Goal: Task Accomplishment & Management: Manage account settings

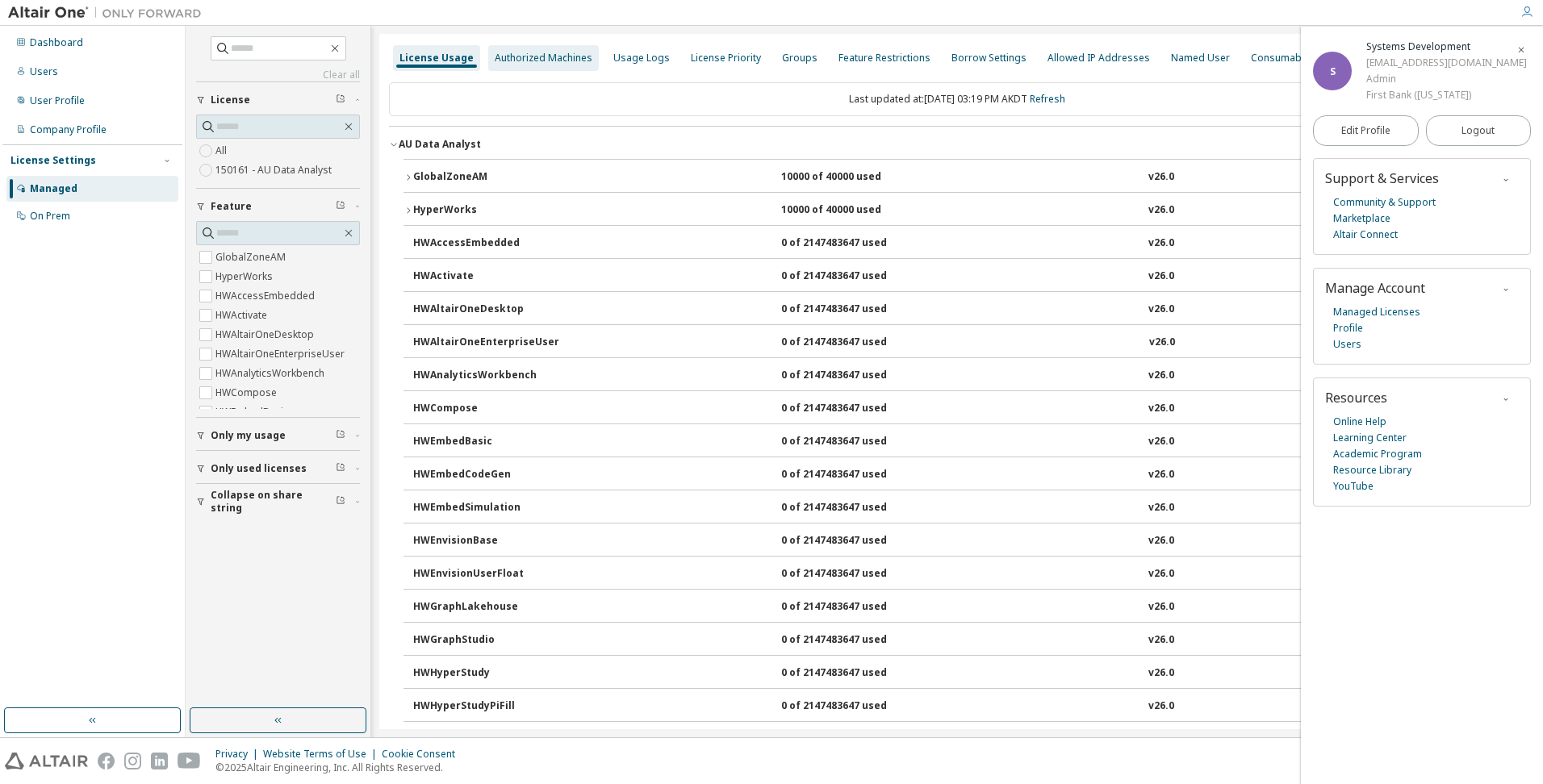
drag, startPoint x: 433, startPoint y: 52, endPoint x: 492, endPoint y: 61, distance: 59.7
click at [433, 52] on div "License Usage" at bounding box center [437, 58] width 74 height 13
drag, startPoint x: 536, startPoint y: 53, endPoint x: 662, endPoint y: 68, distance: 126.9
click at [536, 53] on div "Authorized Machines" at bounding box center [543, 58] width 98 height 13
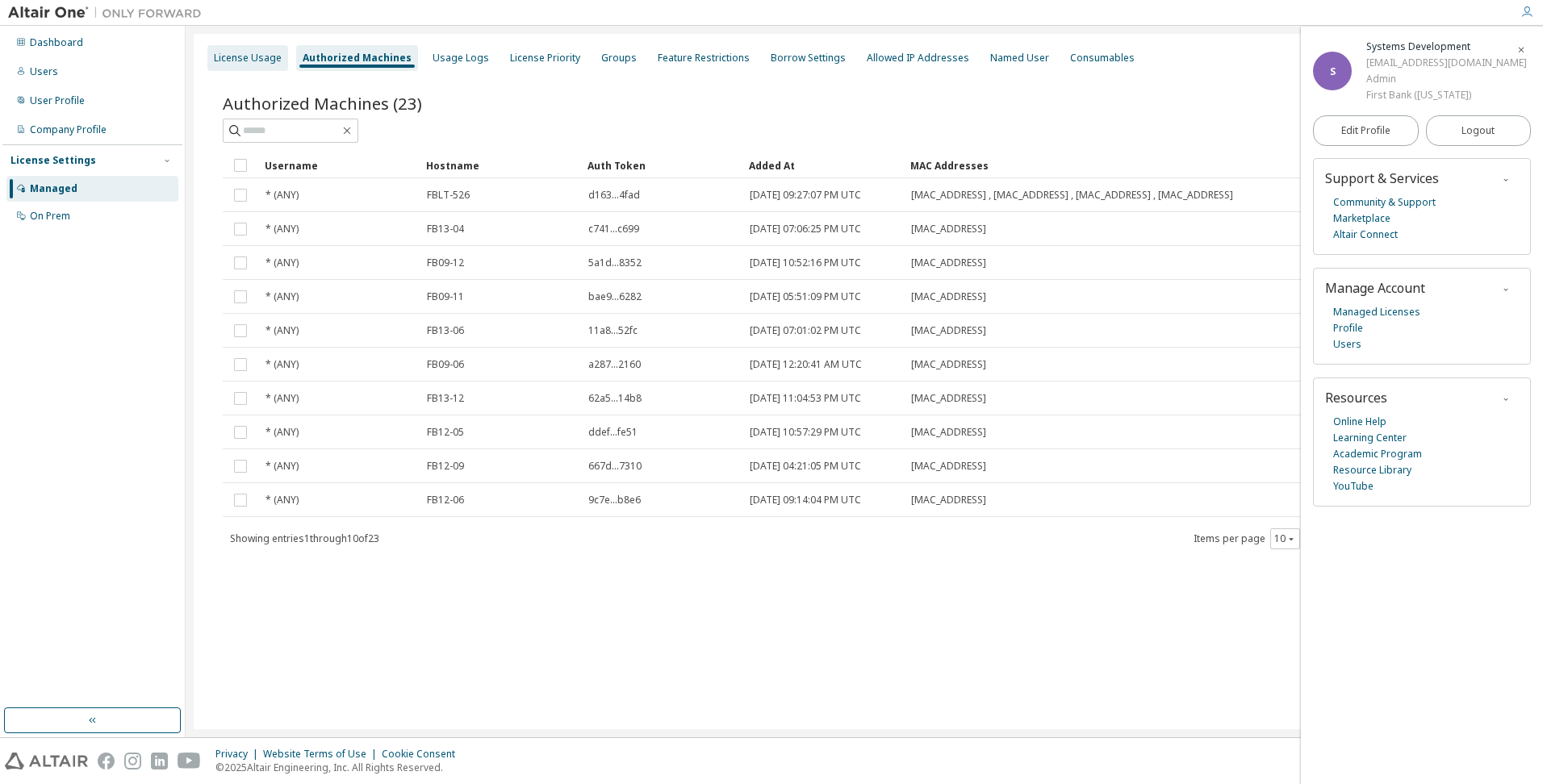
click at [236, 59] on div "License Usage" at bounding box center [248, 58] width 68 height 13
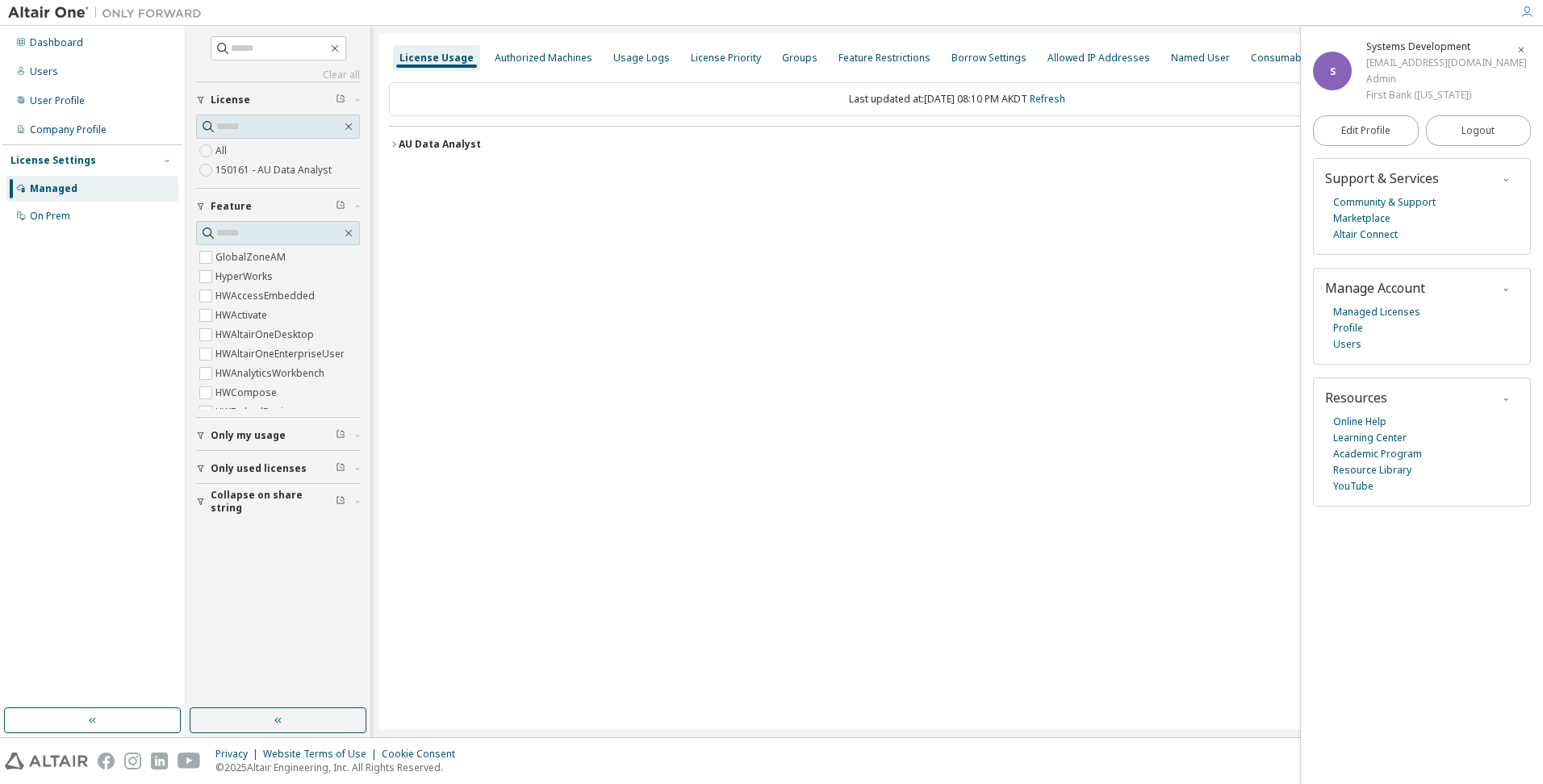
click at [222, 166] on label "150161 - AU Data Analyst" at bounding box center [275, 170] width 119 height 20
click at [395, 140] on icon "button" at bounding box center [394, 144] width 10 height 10
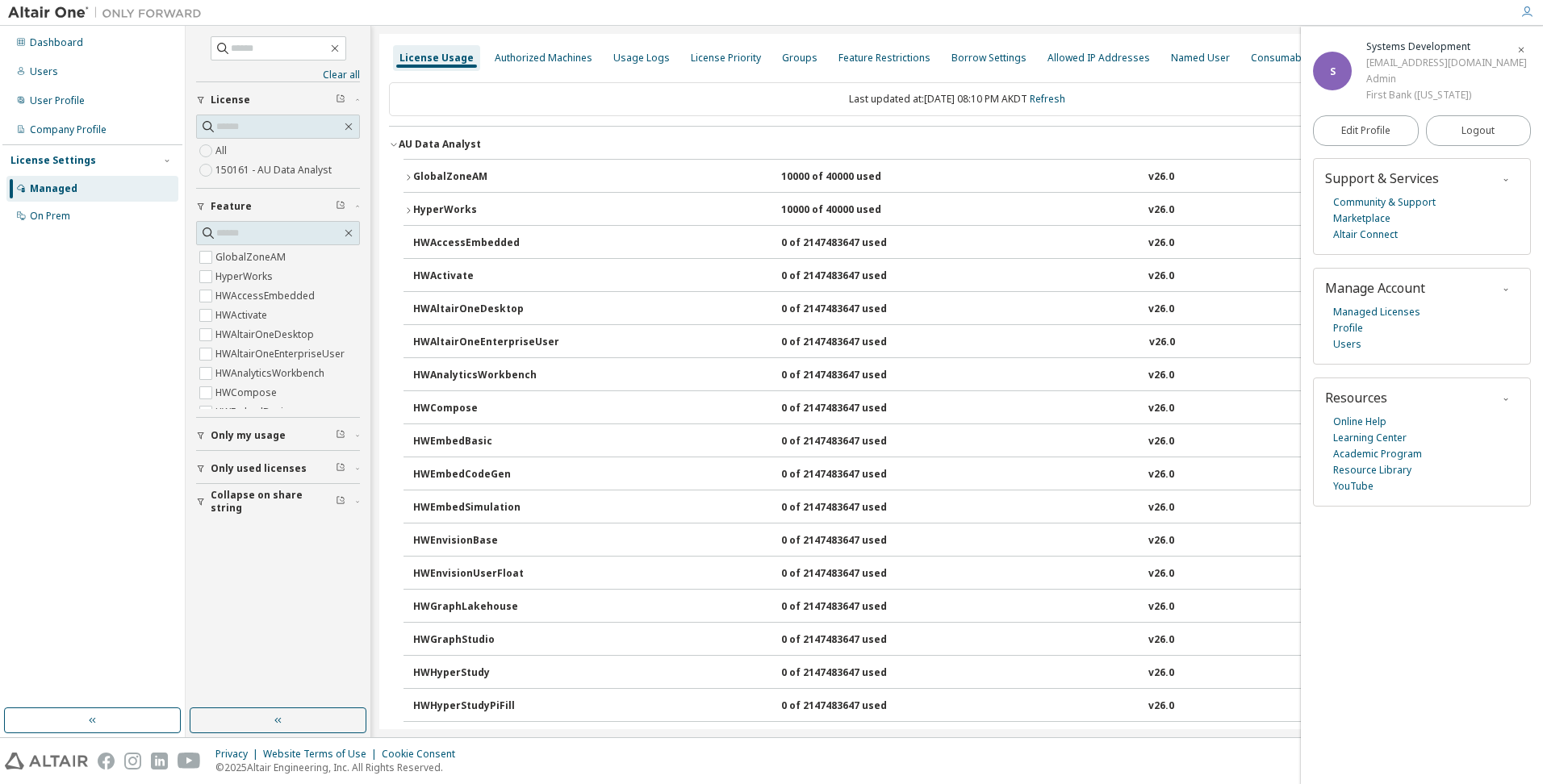
click at [405, 176] on icon "button" at bounding box center [409, 178] width 10 height 10
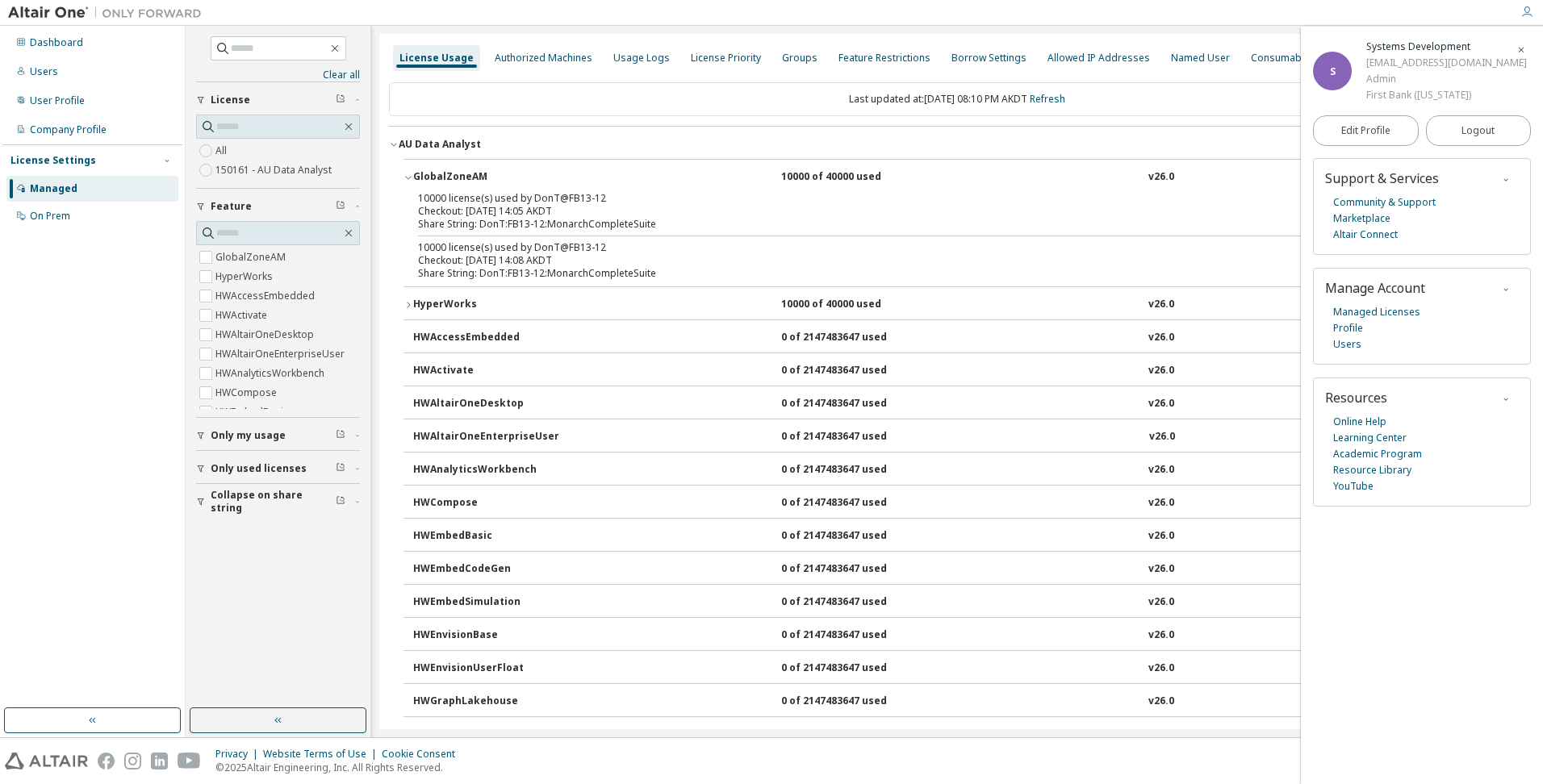
click at [405, 176] on icon "button" at bounding box center [409, 178] width 10 height 10
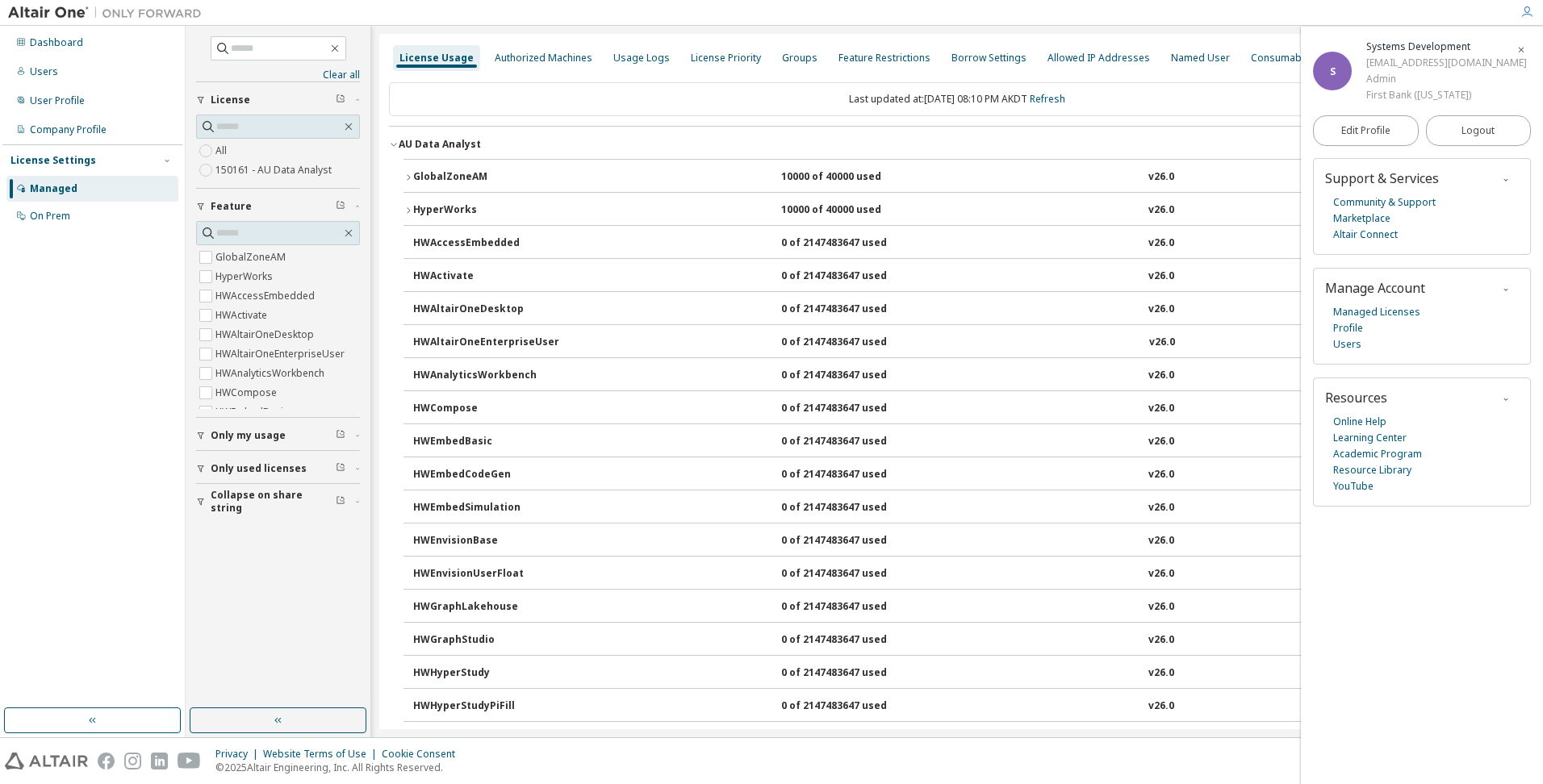
click at [405, 211] on icon "button" at bounding box center [409, 211] width 10 height 10
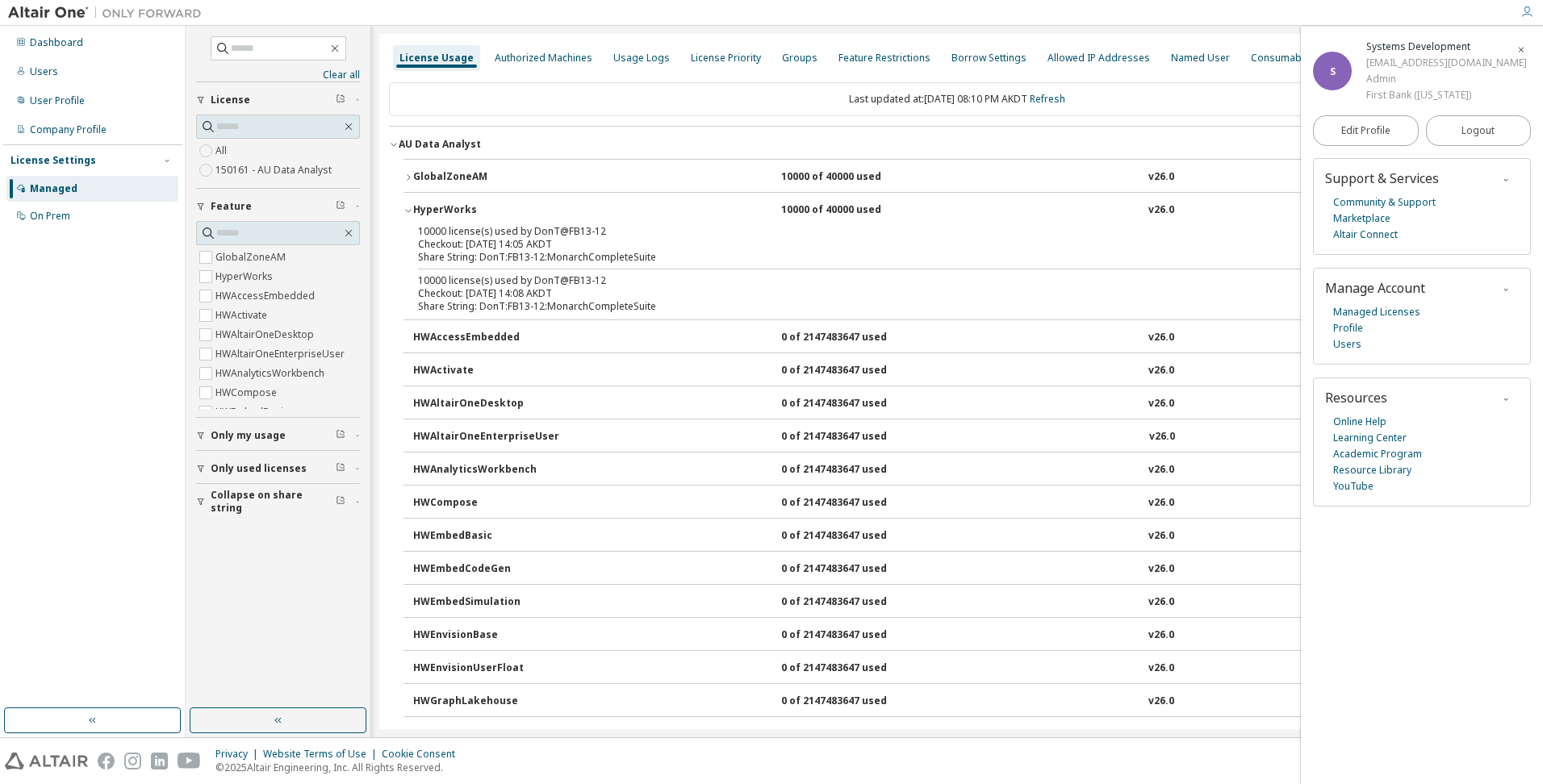
click at [405, 211] on icon "button" at bounding box center [409, 211] width 10 height 10
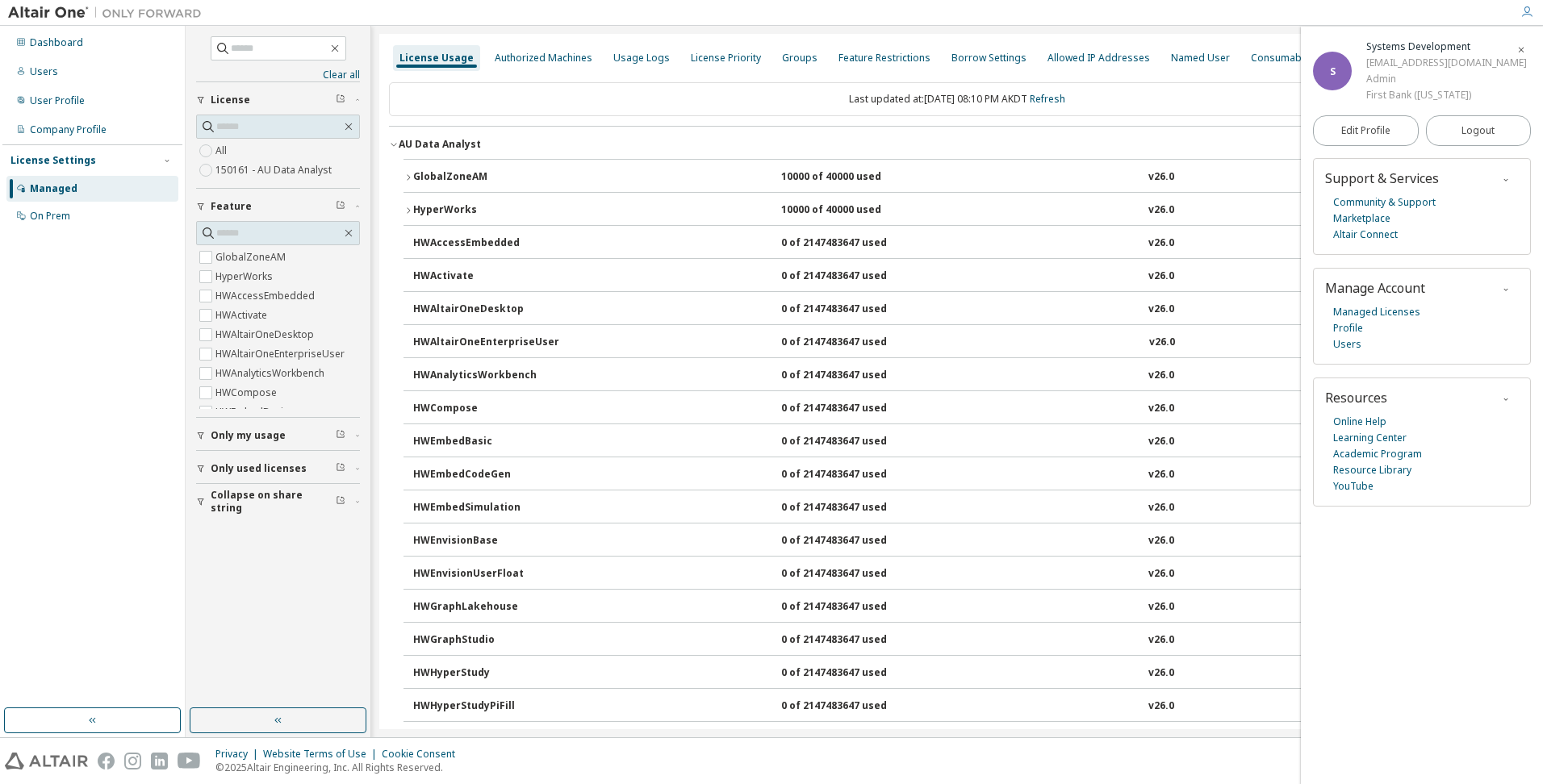
click at [409, 240] on div "HWAccessEmbedded 0 of 2147483647 used v26.0 Expire date: [DATE]" at bounding box center [957, 241] width 1107 height 33
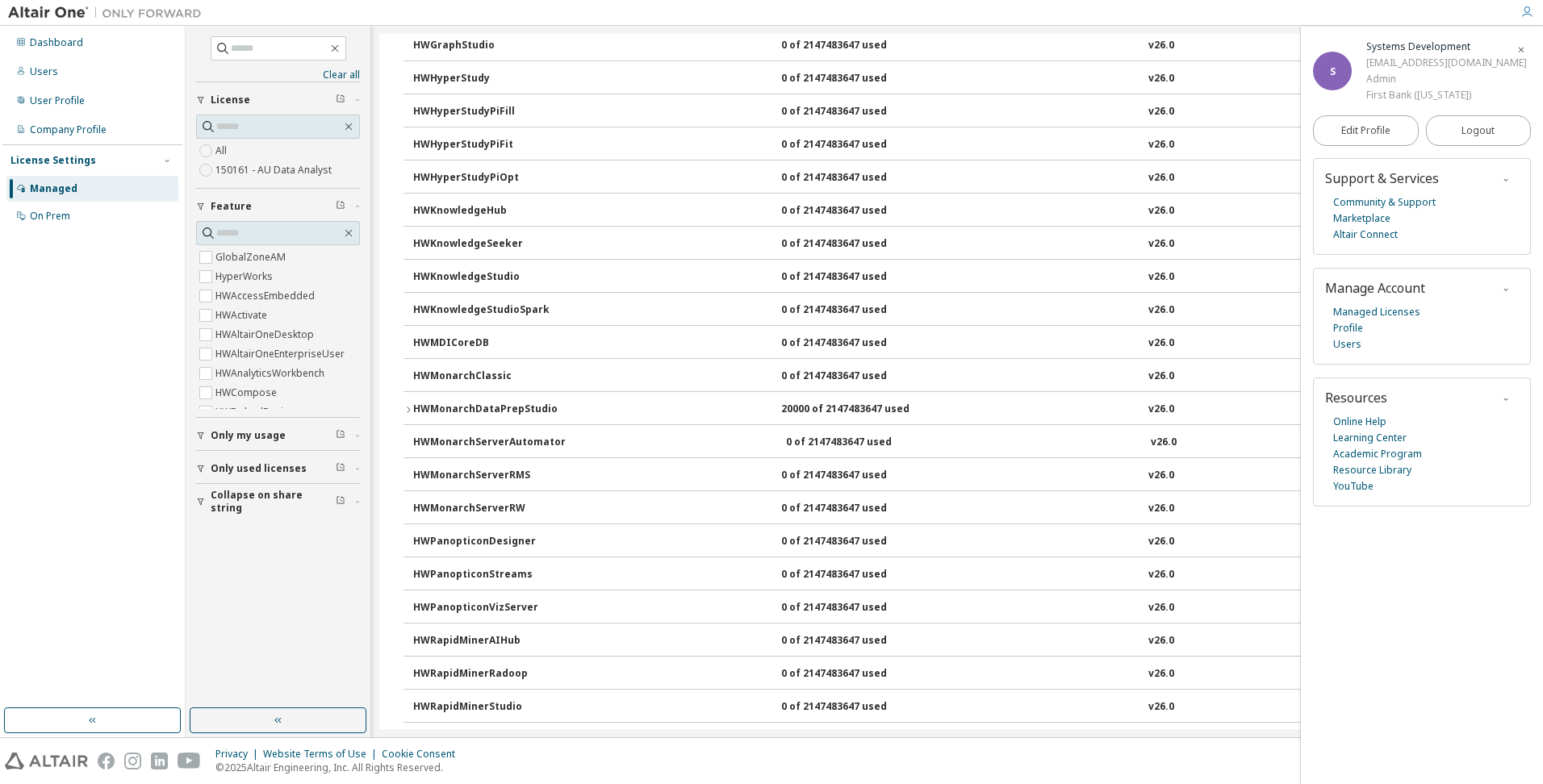
scroll to position [646, 0]
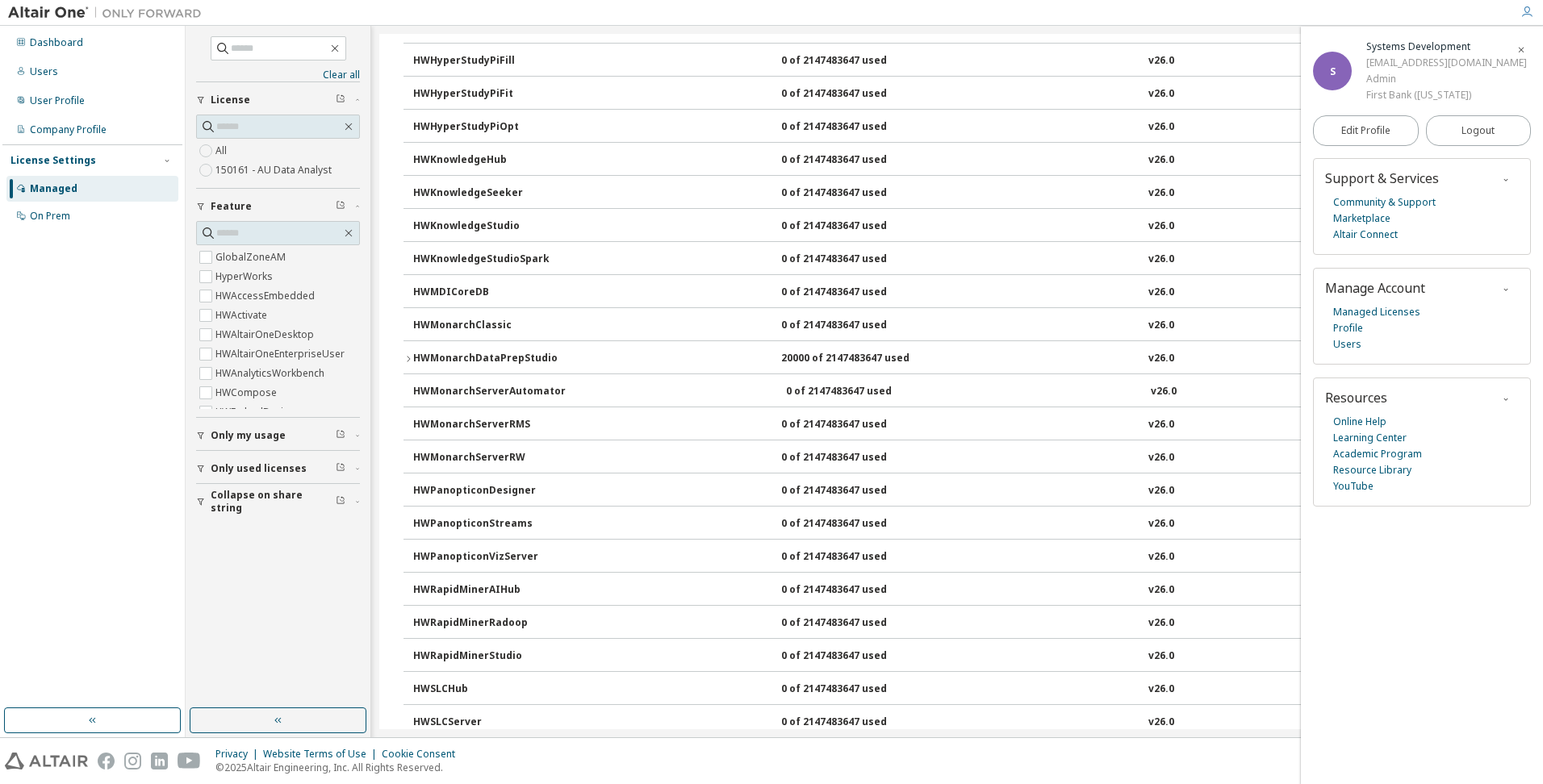
click at [409, 366] on button "HWMonarchDataPrepStudio 20000 of 2147483647 used v26.0 Expire date: [DATE]" at bounding box center [957, 358] width 1107 height 35
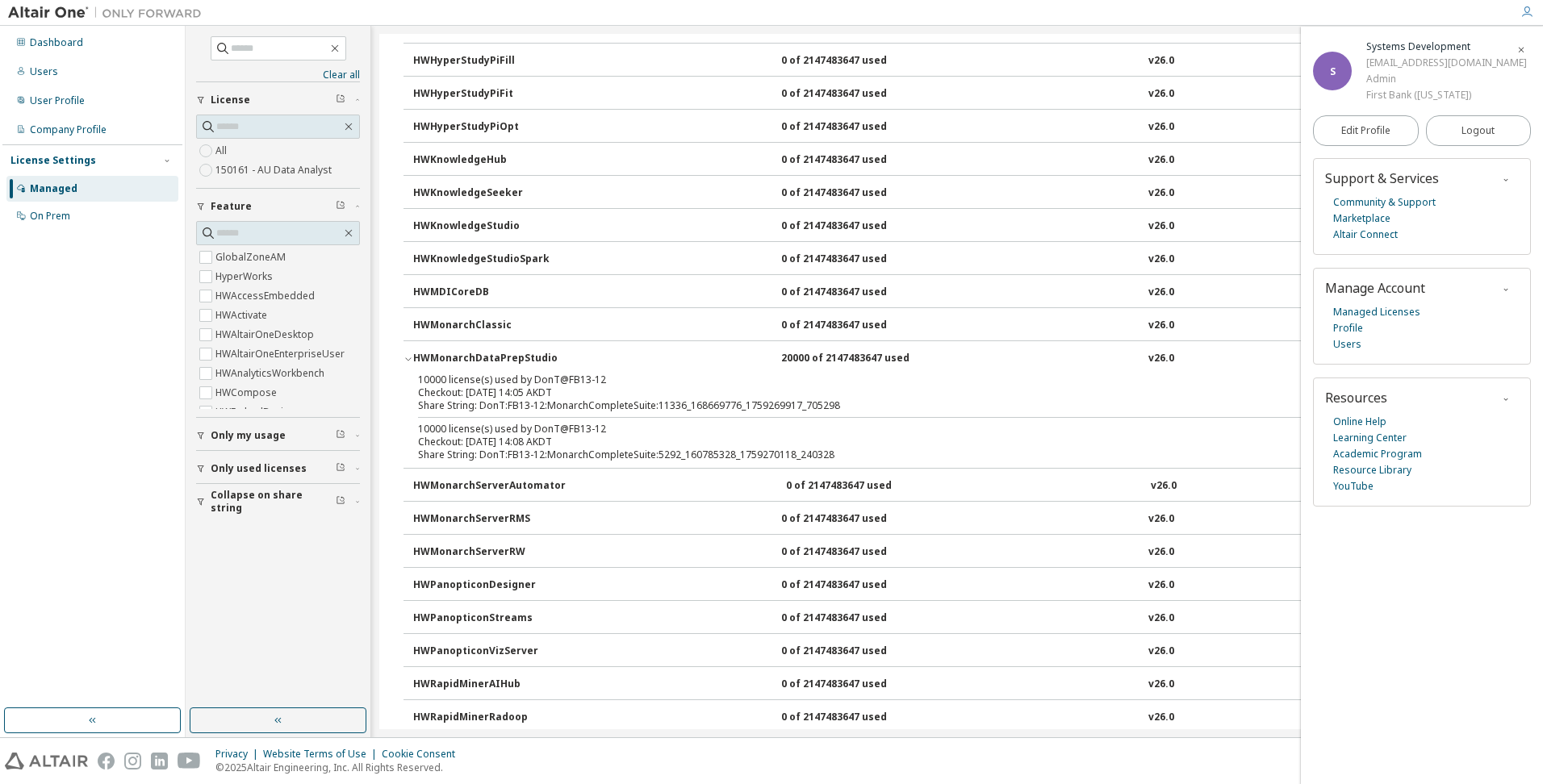
click at [409, 366] on button "HWMonarchDataPrepStudio 20000 of 2147483647 used v26.0 Expire date: [DATE]" at bounding box center [957, 358] width 1107 height 35
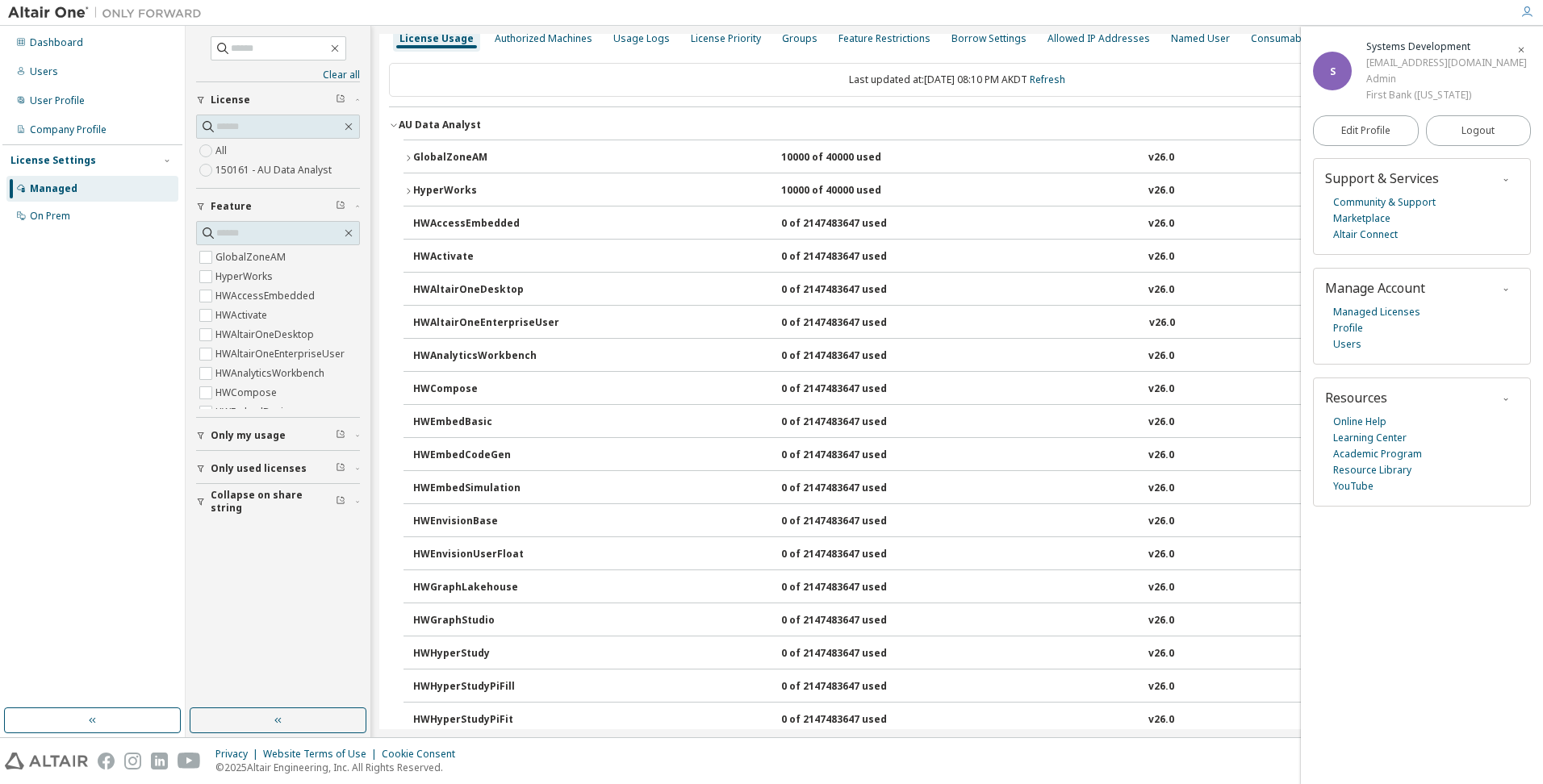
scroll to position [0, 0]
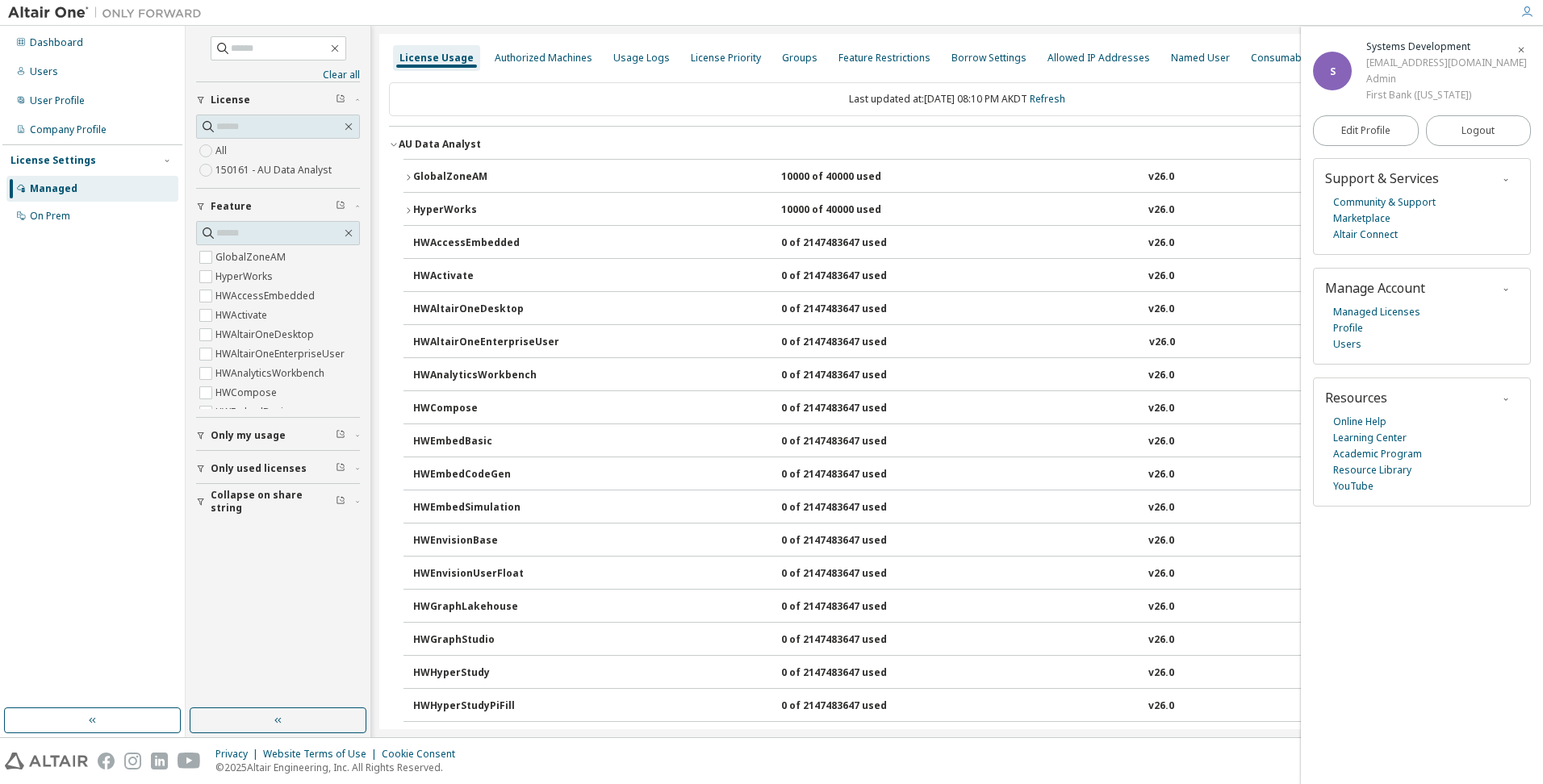
click at [410, 168] on button "GlobalZoneAM 10000 of 40000 used v26.0 Expire date: [DATE]" at bounding box center [957, 177] width 1107 height 35
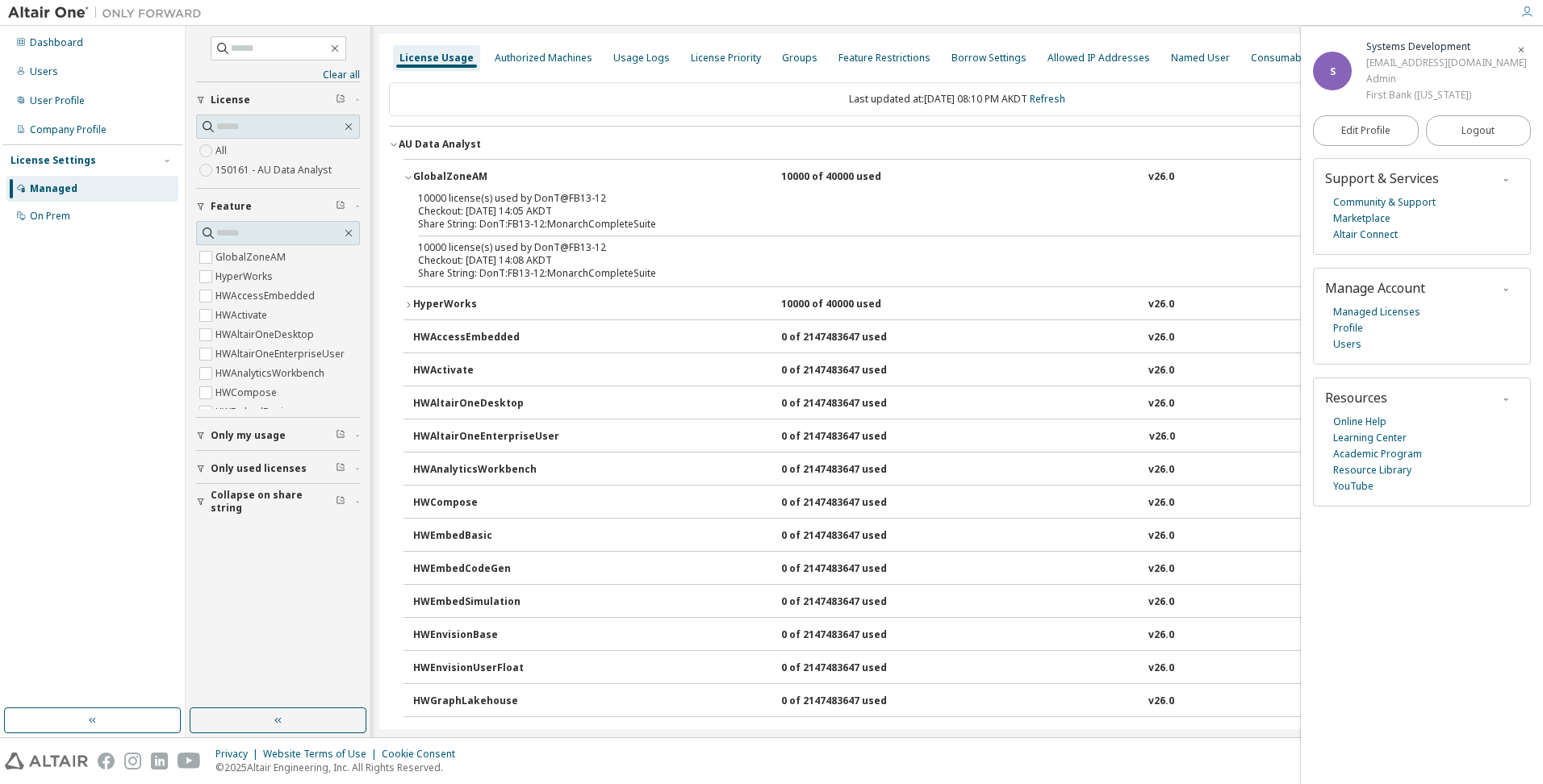
click at [410, 168] on button "GlobalZoneAM 10000 of 40000 used v26.0 Expire date: [DATE]" at bounding box center [957, 177] width 1107 height 35
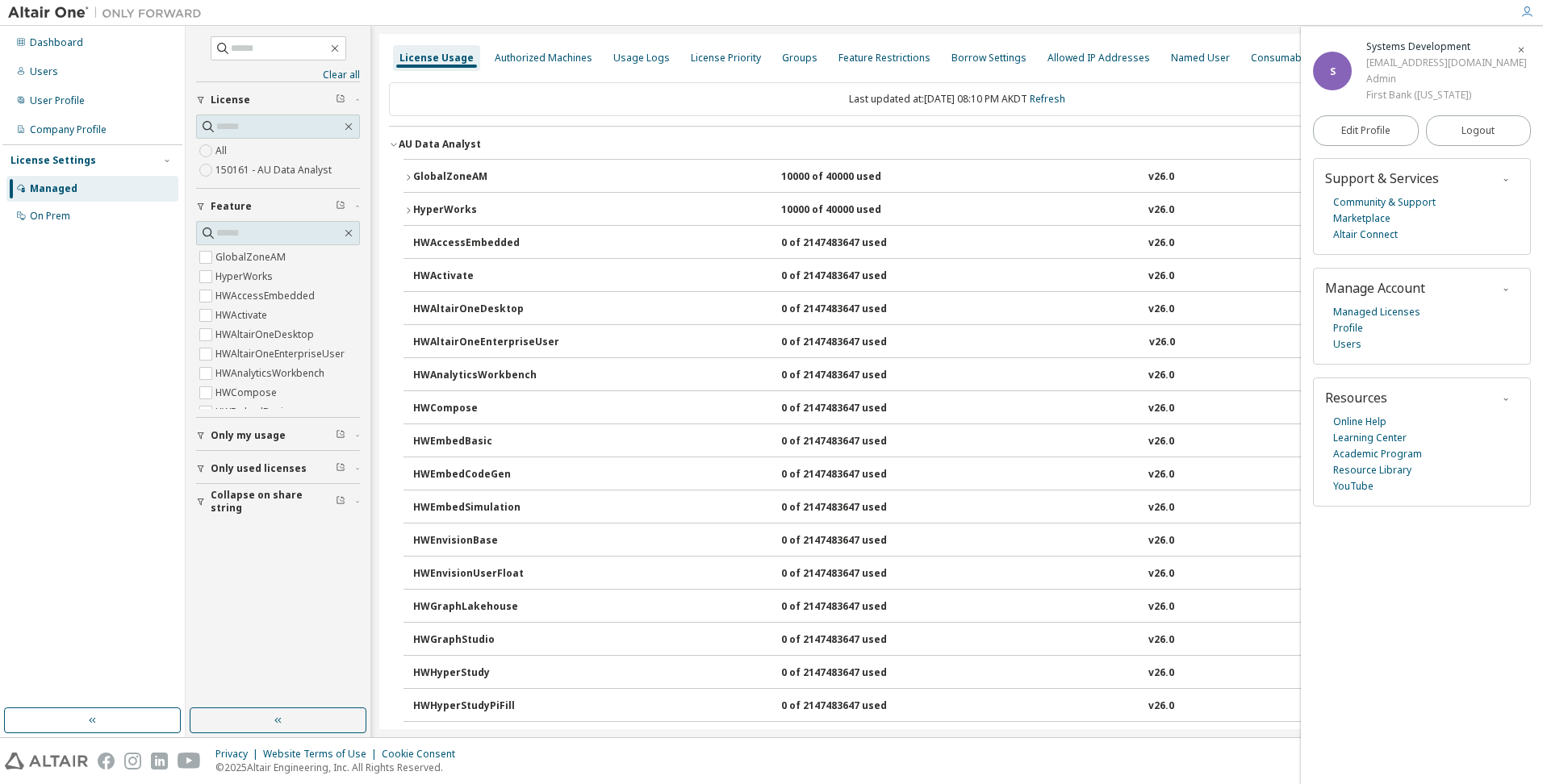
click at [1395, 320] on div "Managed Licenses Profile Users" at bounding box center [1421, 328] width 194 height 49
click at [1394, 312] on link "Managed Licenses" at bounding box center [1377, 312] width 87 height 16
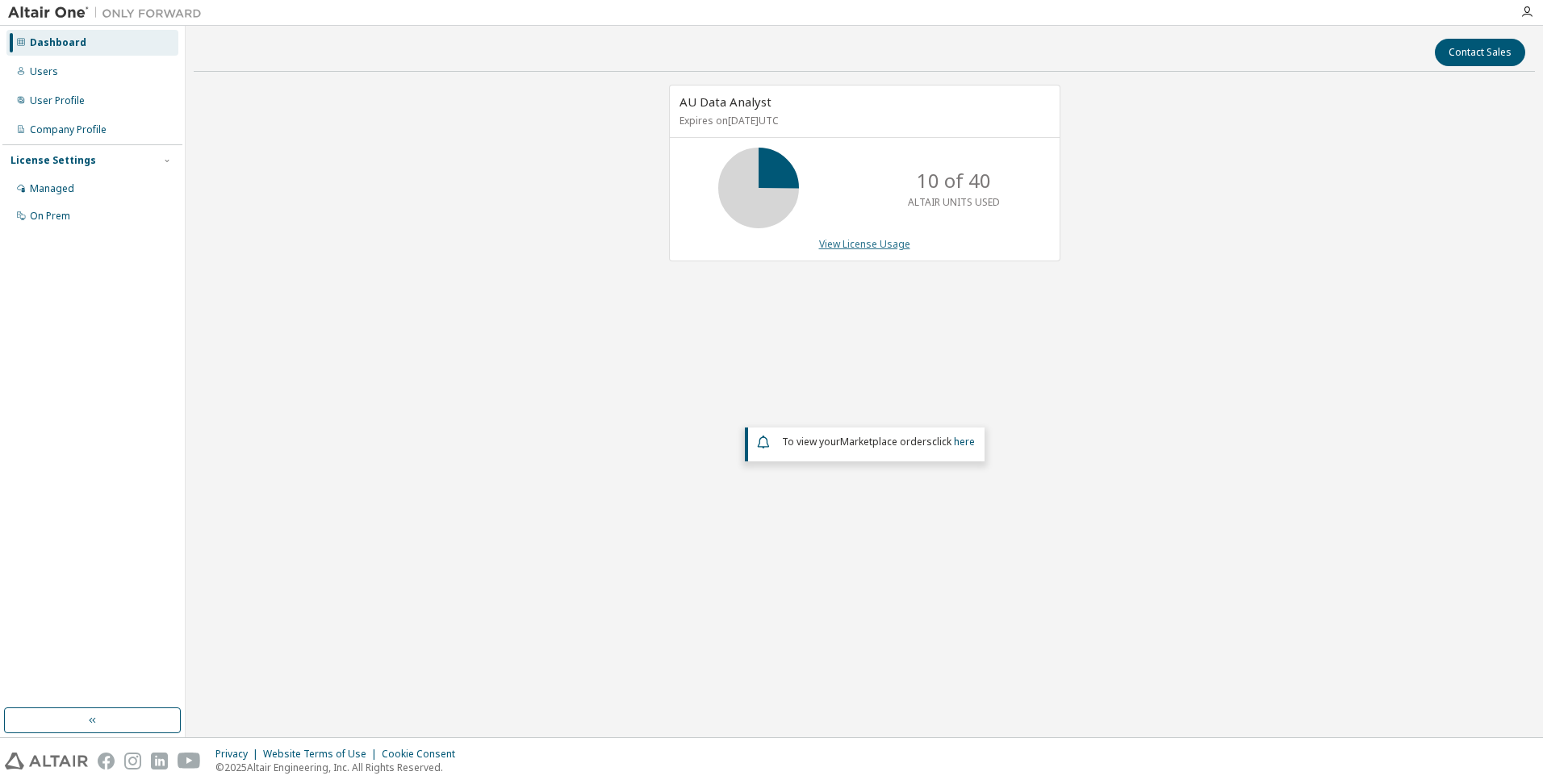
click at [849, 247] on link "View License Usage" at bounding box center [864, 244] width 91 height 14
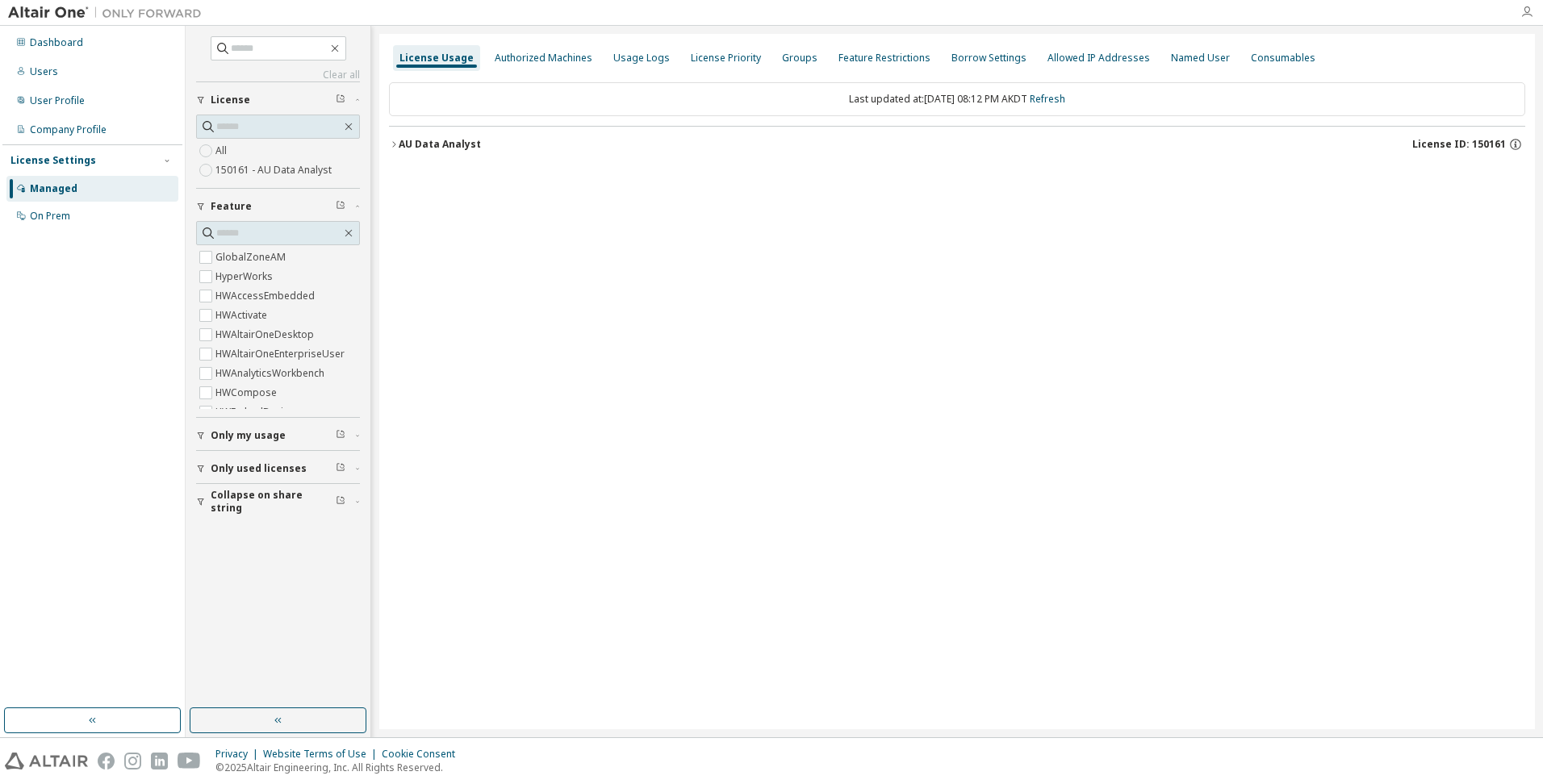
click at [1522, 12] on icon "button" at bounding box center [1527, 12] width 13 height 13
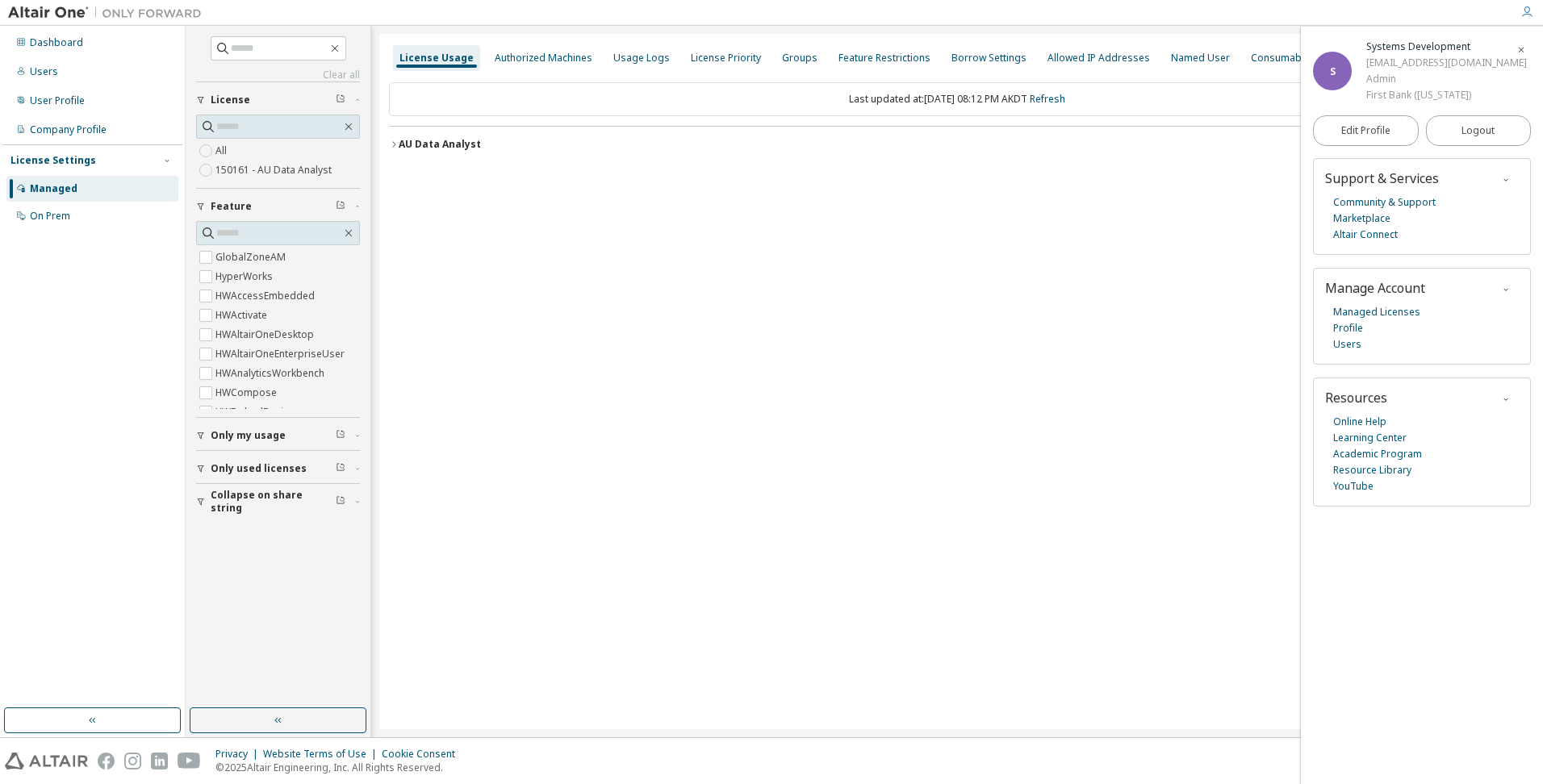
click at [260, 172] on label "150161 - AU Data Analyst" at bounding box center [275, 170] width 119 height 20
click at [399, 149] on div "AU Data Analyst" at bounding box center [440, 145] width 82 height 13
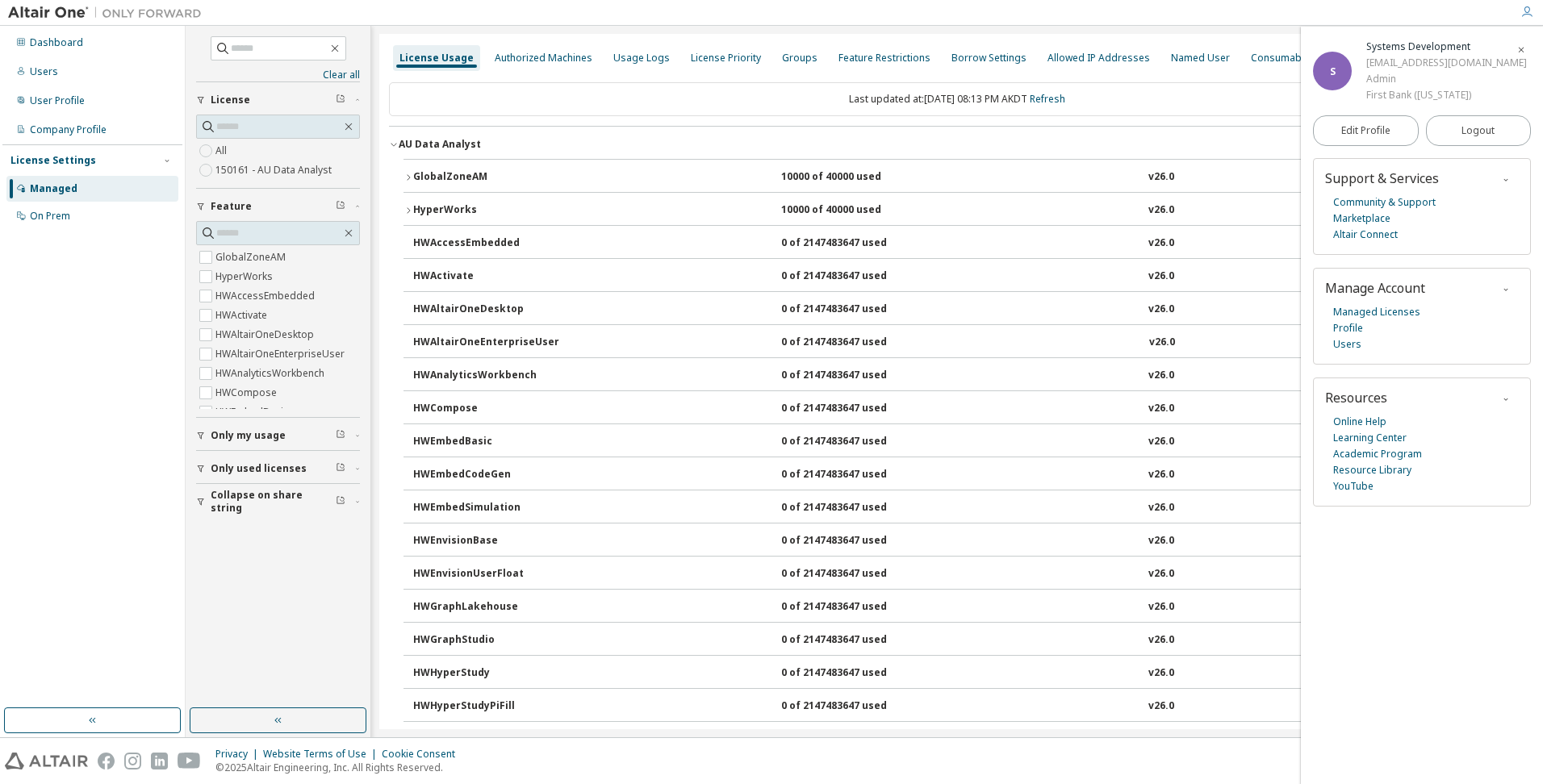
click at [428, 162] on button "GlobalZoneAM 10000 of 40000 used v26.0 Expire date: [DATE]" at bounding box center [957, 177] width 1107 height 35
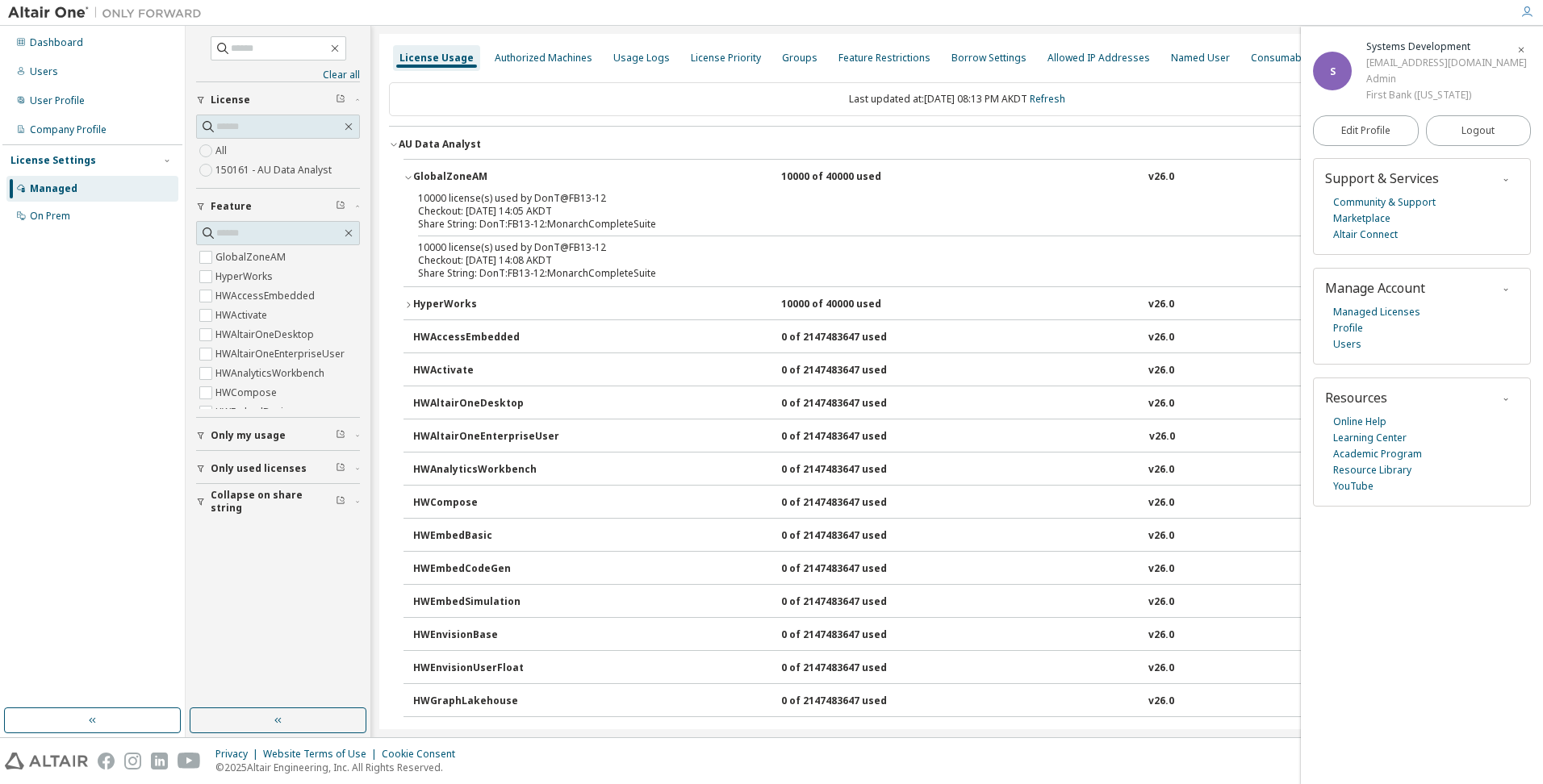
click at [1519, 51] on icon "button" at bounding box center [1522, 50] width 10 height 10
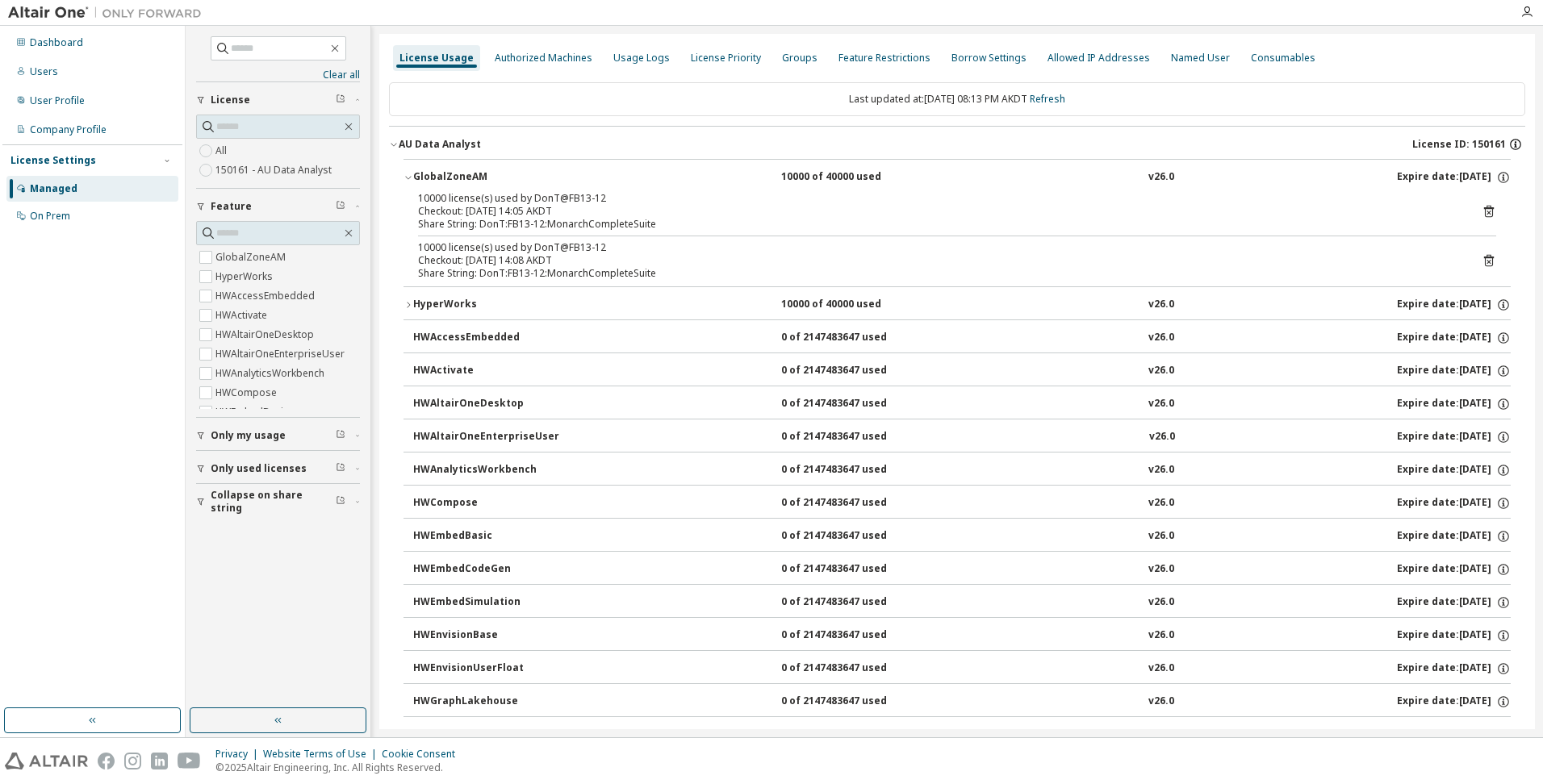
click at [1508, 144] on icon "button" at bounding box center [1516, 145] width 15 height 15
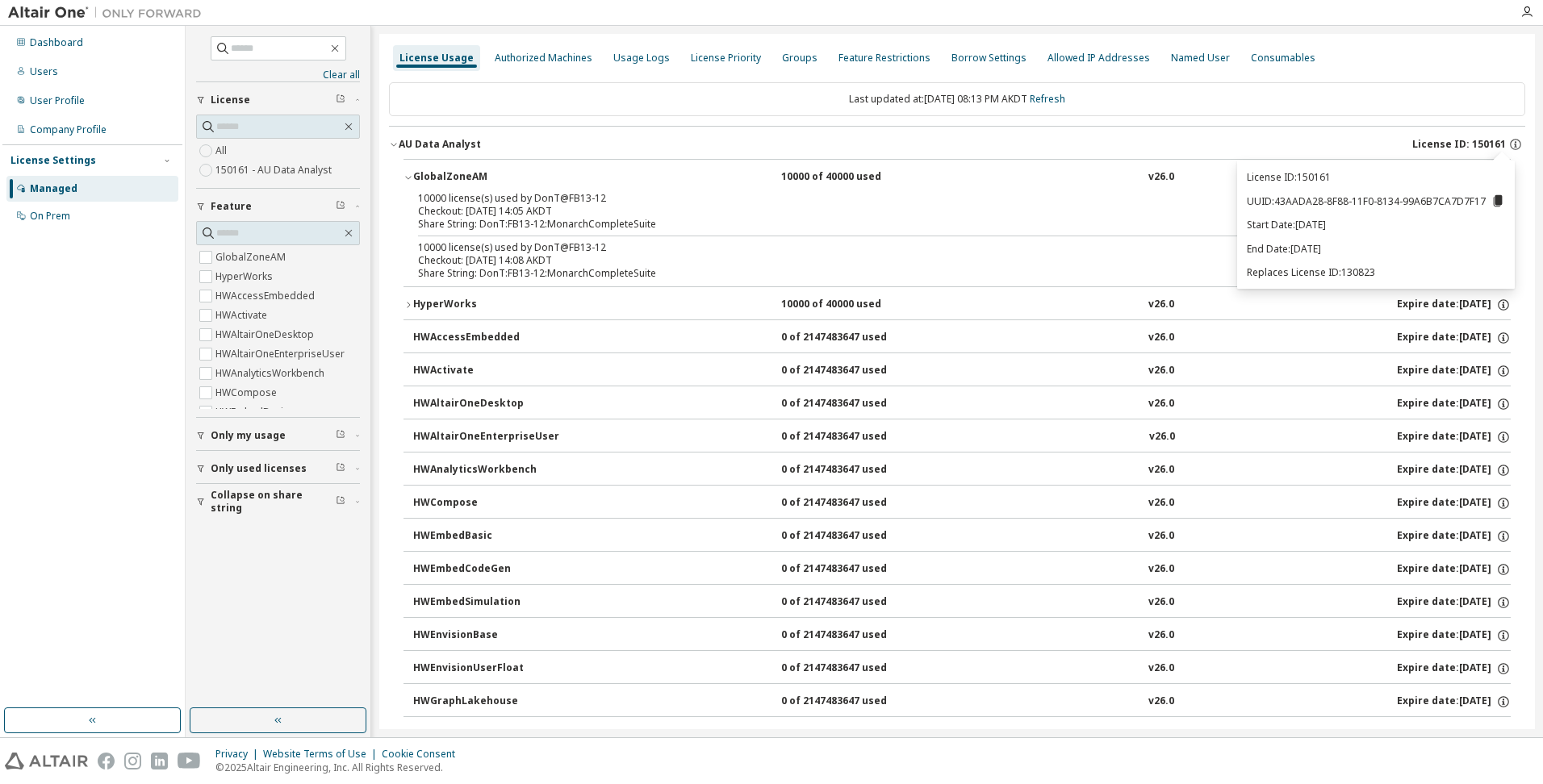
drag, startPoint x: 1508, startPoint y: 145, endPoint x: 1336, endPoint y: 142, distance: 172.0
click at [1514, 145] on icon "button" at bounding box center [1515, 145] width 2 height 4
click at [1008, 205] on div "Checkout: [DATE] 14:05 AKDT" at bounding box center [937, 212] width 1040 height 13
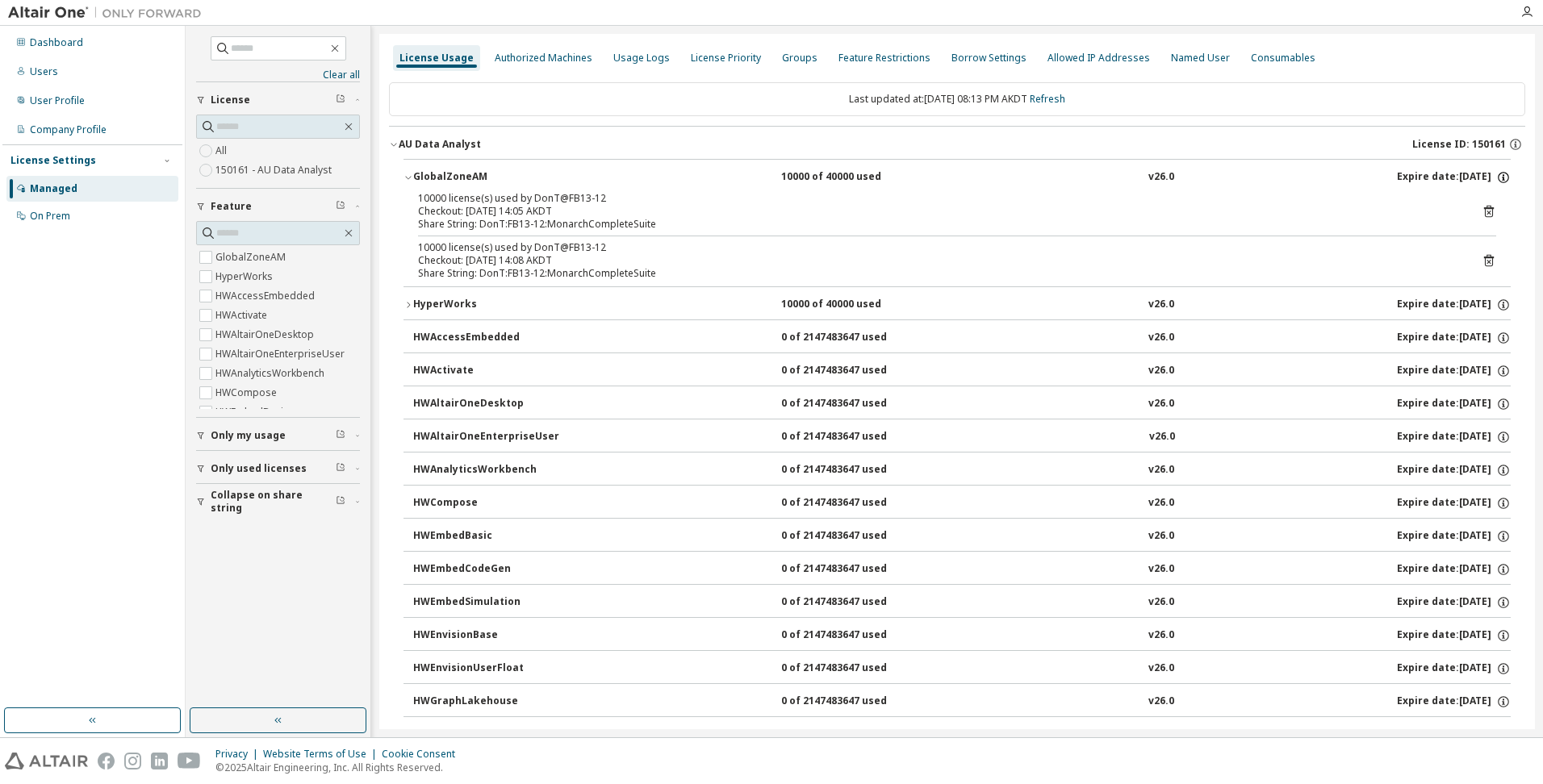
click at [1496, 180] on icon "button" at bounding box center [1503, 178] width 15 height 15
click at [1499, 306] on icon "button" at bounding box center [1503, 305] width 15 height 15
click at [415, 54] on div "License Usage" at bounding box center [437, 58] width 74 height 13
click at [26, 39] on div "Dashboard" at bounding box center [92, 42] width 172 height 26
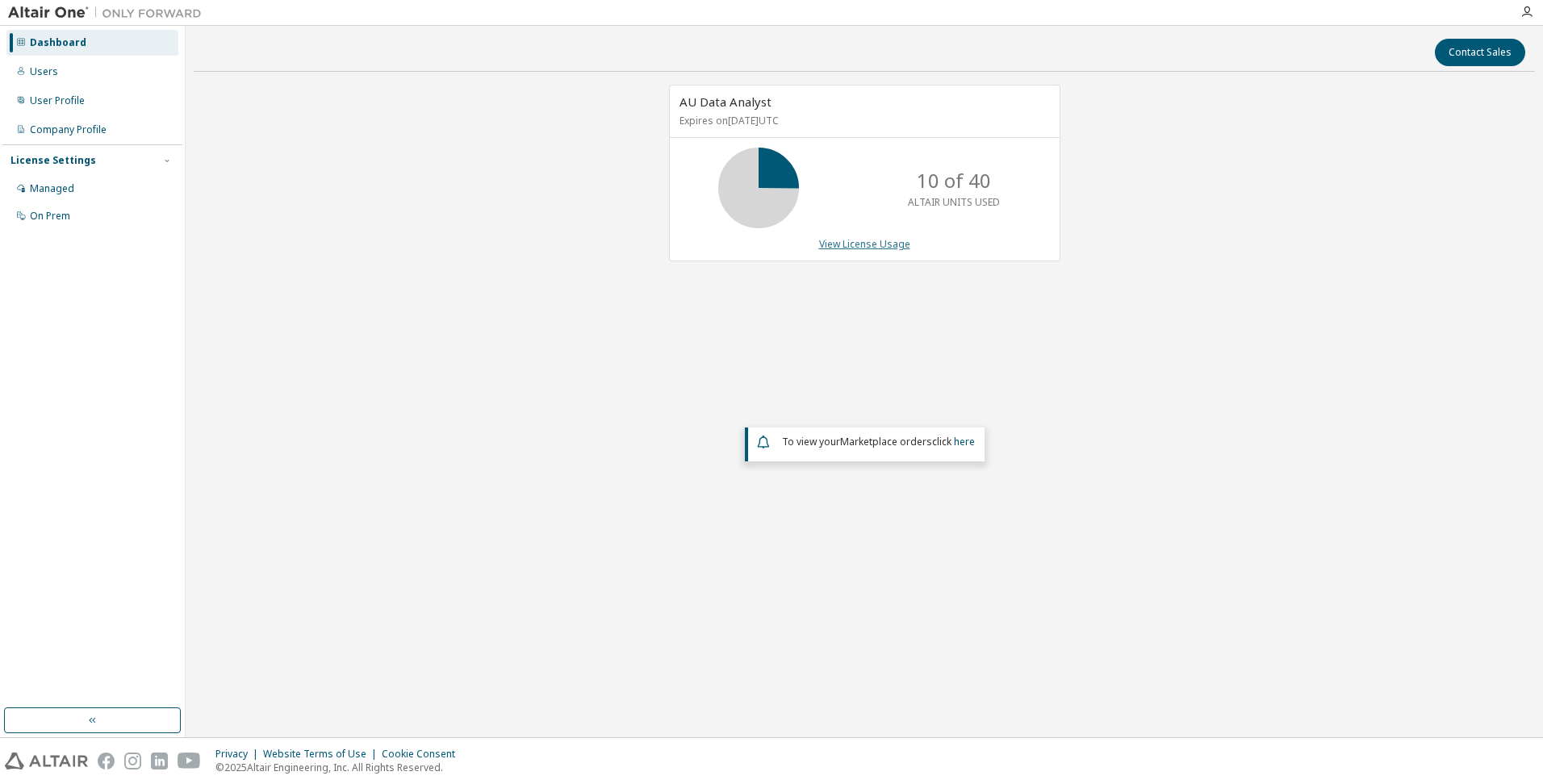
click at [876, 246] on link "View License Usage" at bounding box center [864, 244] width 91 height 14
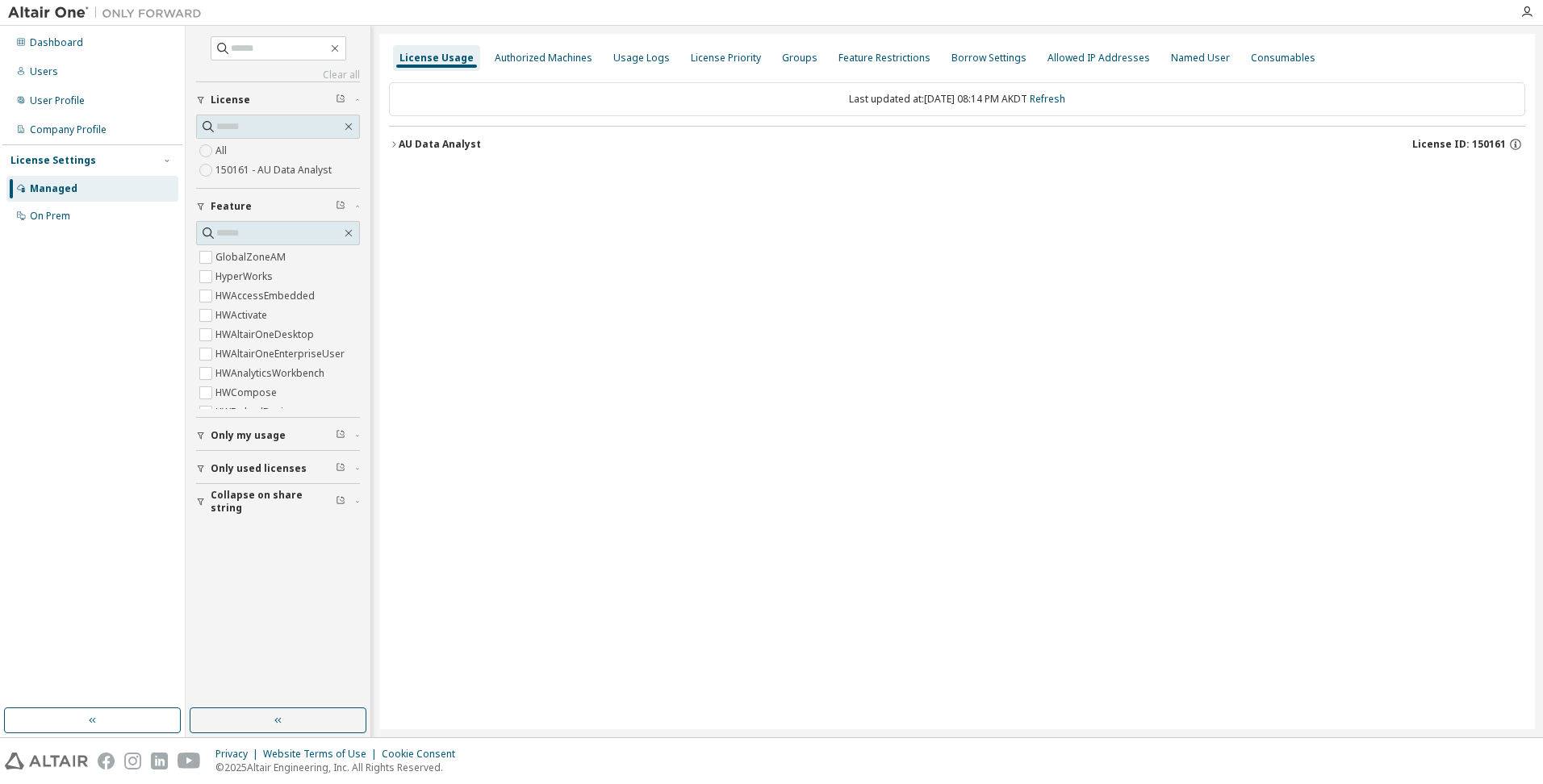
click at [389, 143] on icon "button" at bounding box center [394, 144] width 10 height 10
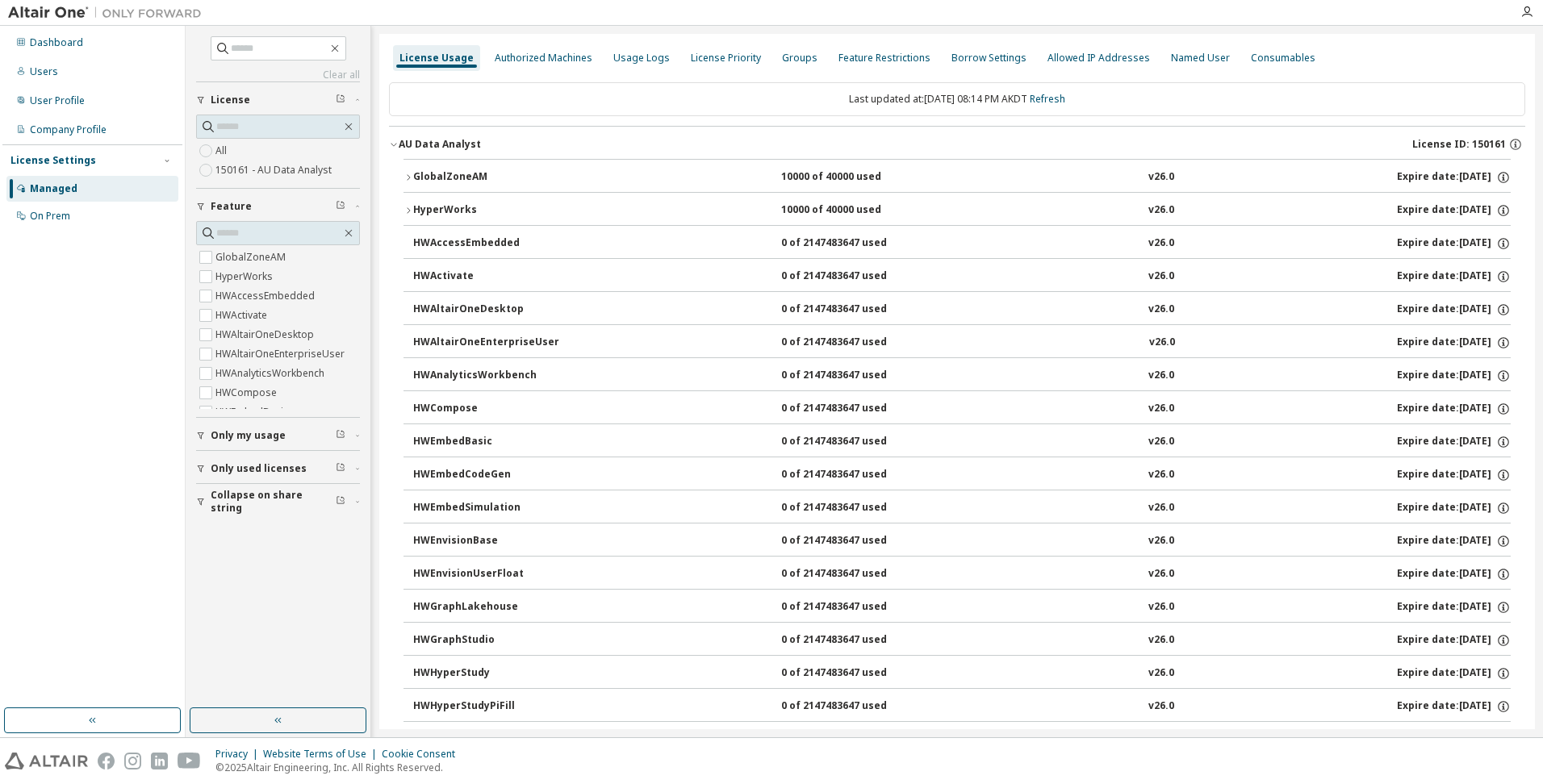
click at [410, 174] on icon "button" at bounding box center [409, 178] width 10 height 10
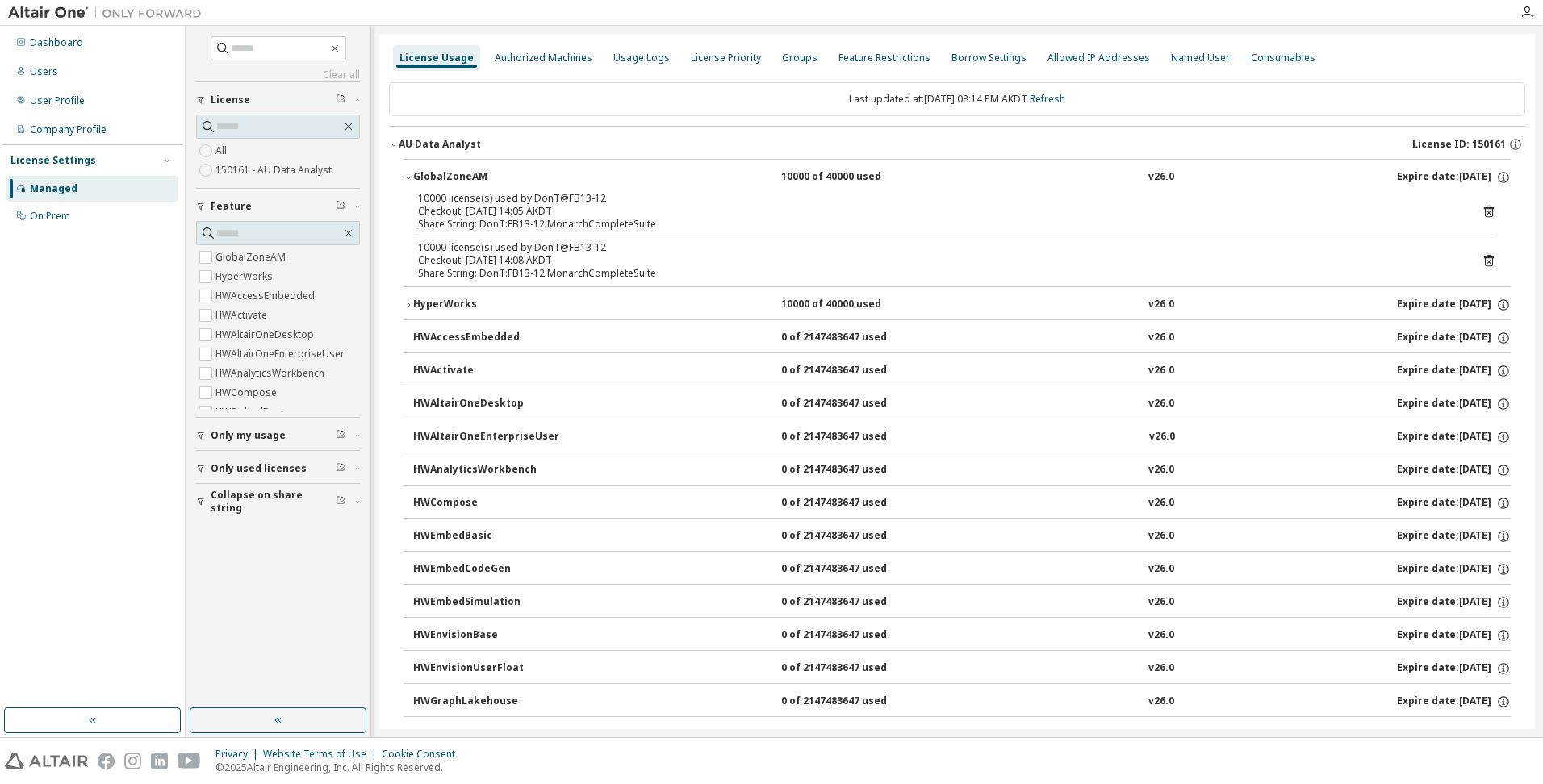
click at [414, 305] on div "HyperWorks" at bounding box center [486, 305] width 145 height 15
